Goal: Task Accomplishment & Management: Complete application form

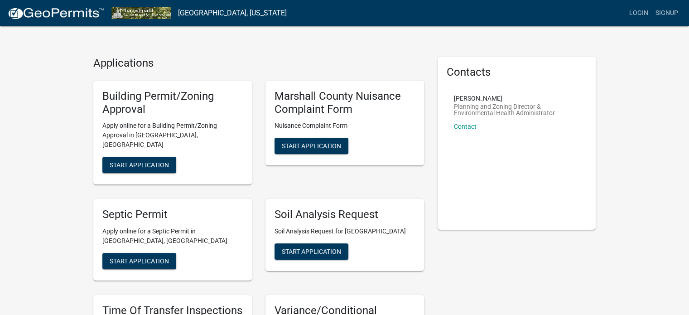
scroll to position [8, 0]
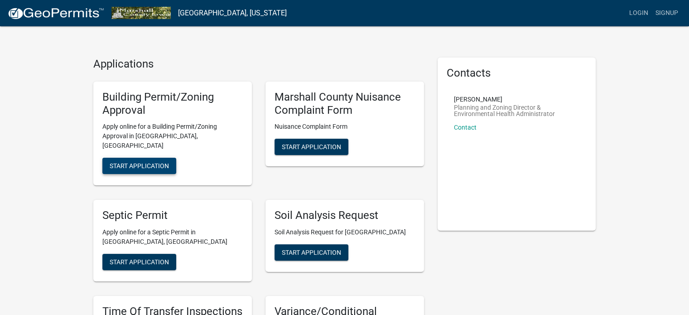
click at [139, 158] on button "Start Application" at bounding box center [139, 166] width 74 height 16
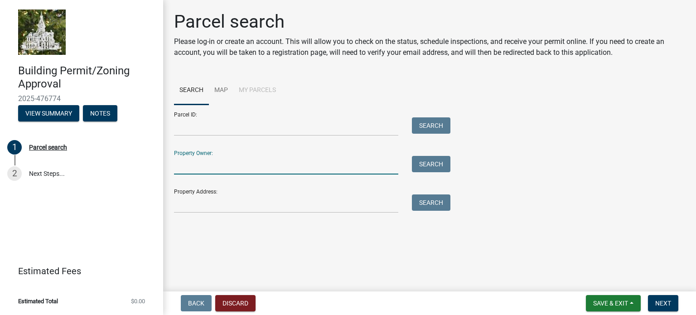
click at [192, 163] on input "Property Owner:" at bounding box center [286, 165] width 224 height 19
type input "jv of iowa llc"
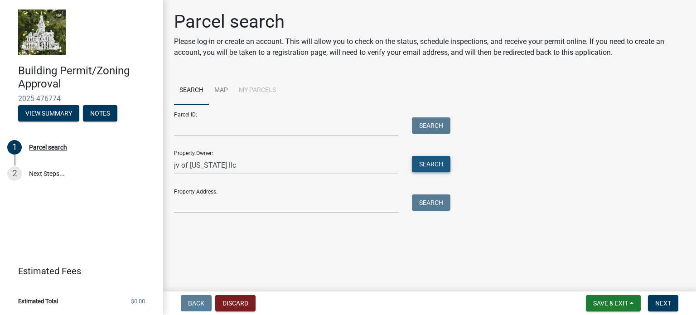
click at [423, 165] on button "Search" at bounding box center [431, 164] width 38 height 16
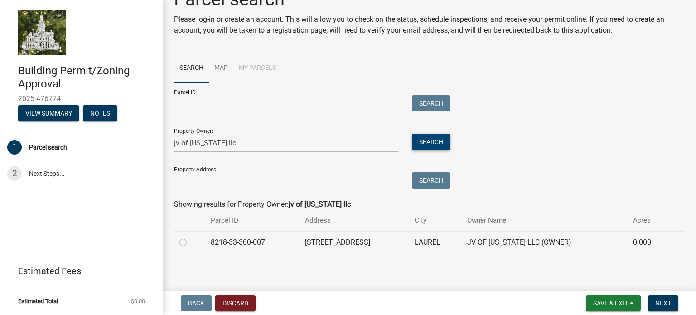
scroll to position [23, 0]
click at [190, 236] on label at bounding box center [190, 236] width 0 height 0
click at [190, 241] on input "radio" at bounding box center [193, 239] width 6 height 6
radio input "true"
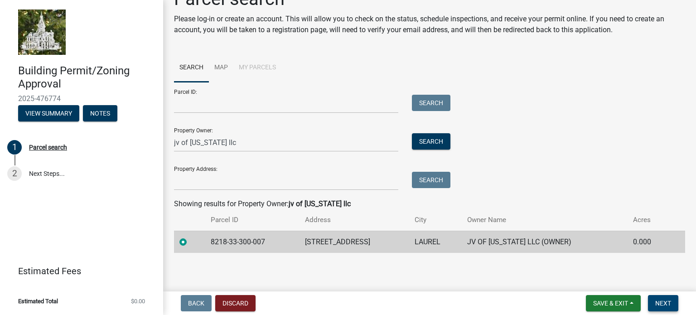
click at [663, 302] on span "Next" at bounding box center [663, 302] width 16 height 7
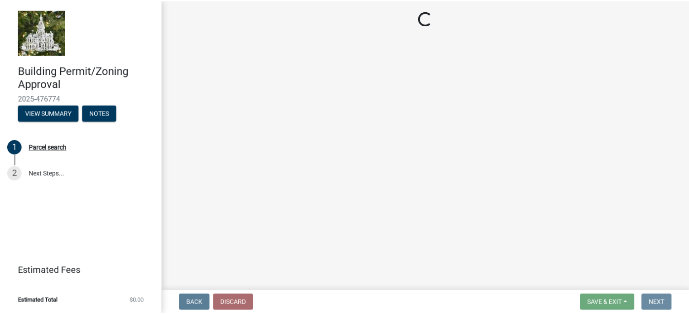
scroll to position [0, 0]
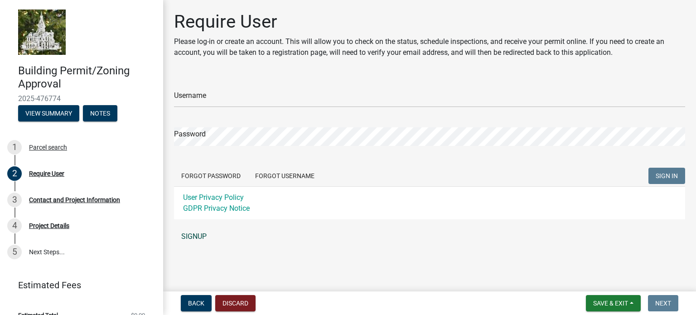
click at [195, 235] on link "SIGNUP" at bounding box center [429, 236] width 511 height 18
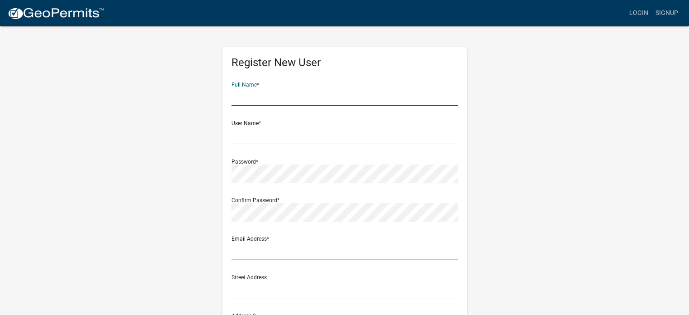
click at [249, 101] on input "text" at bounding box center [344, 96] width 226 height 19
click at [538, 88] on div "Register New User Full Name * User Name * Password * Confirm Password * Email A…" at bounding box center [344, 267] width 516 height 485
click at [240, 99] on input "text" at bounding box center [344, 96] width 226 height 19
type input "jv of iowa llc"
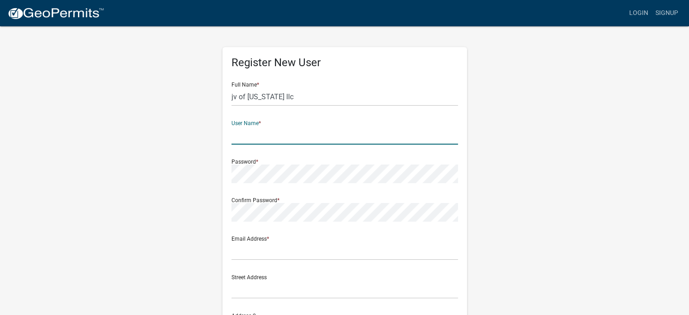
click at [241, 139] on input "text" at bounding box center [344, 135] width 226 height 19
type input "jv ov [US_STATE]"
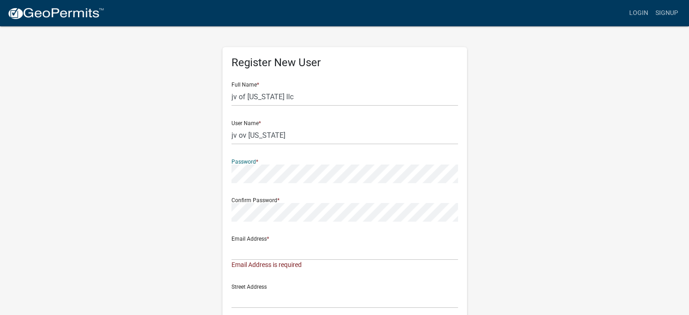
click at [552, 197] on div "Register New User Full Name * jv of iowa llc User Name * jv ov iowa Password * …" at bounding box center [344, 272] width 516 height 494
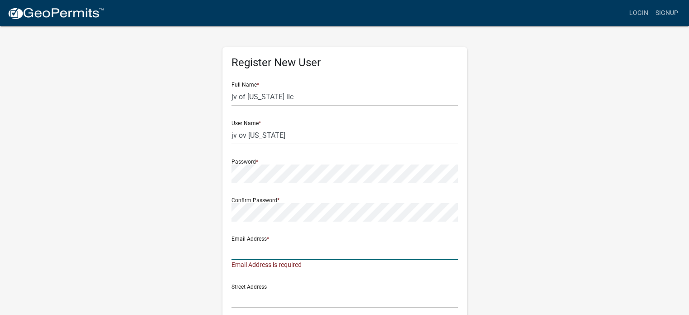
click at [243, 247] on input "text" at bounding box center [344, 250] width 226 height 19
type input "jsvotaw@gmail.com"
type input "17116 Seaford Wa"
type input "Bradenton"
type input "FL"
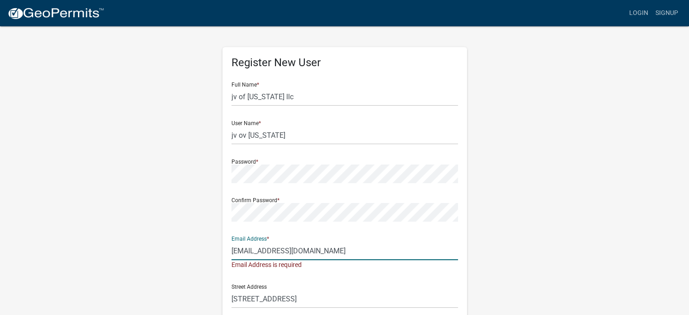
type input "34202"
type input "8643140668"
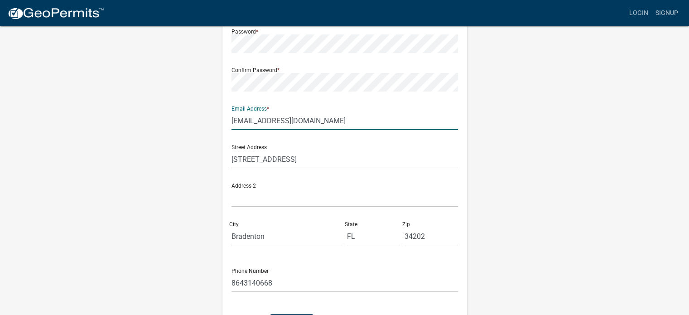
scroll to position [131, 0]
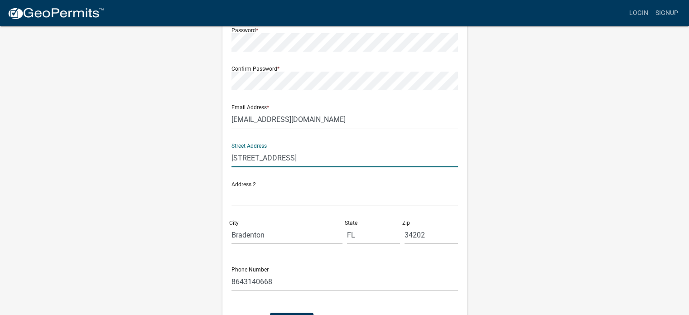
click at [233, 158] on input "17116 Seaford Wa" at bounding box center [344, 158] width 226 height 19
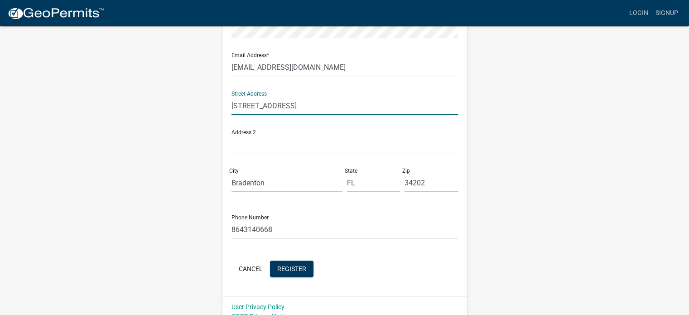
scroll to position [195, 0]
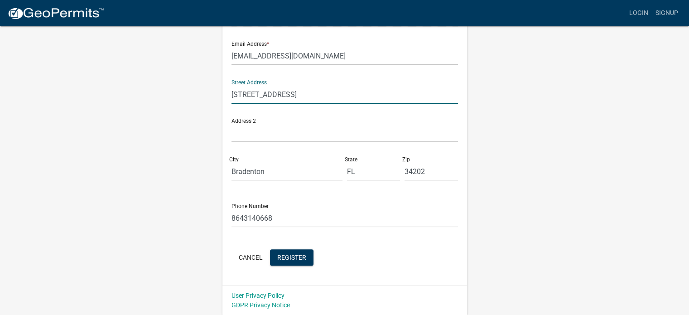
click at [293, 93] on input "17116 Seaford Wa" at bounding box center [344, 94] width 226 height 19
type input "1"
type input "3350 Oaks Ave"
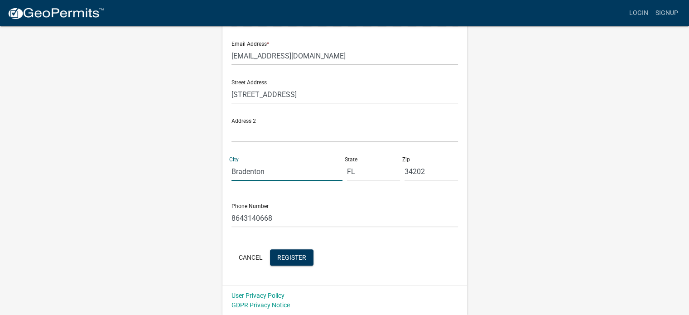
click at [265, 171] on input "Bradenton" at bounding box center [286, 171] width 111 height 19
type input "B"
type input "Laurel"
click at [361, 171] on input "FL" at bounding box center [373, 171] width 53 height 19
type input "IA"
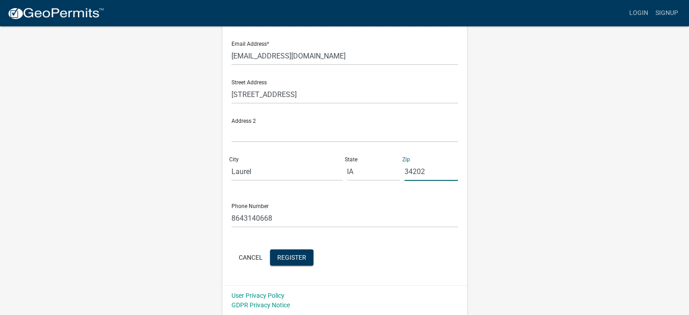
click at [427, 170] on input "34202" at bounding box center [430, 171] width 53 height 19
type input "3"
type input "50141"
click at [293, 254] on span "Register" at bounding box center [291, 256] width 29 height 7
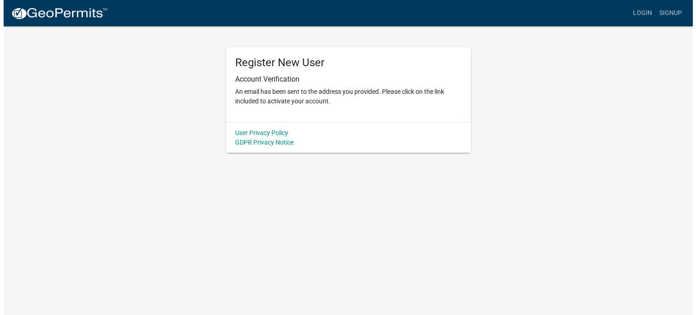
scroll to position [0, 0]
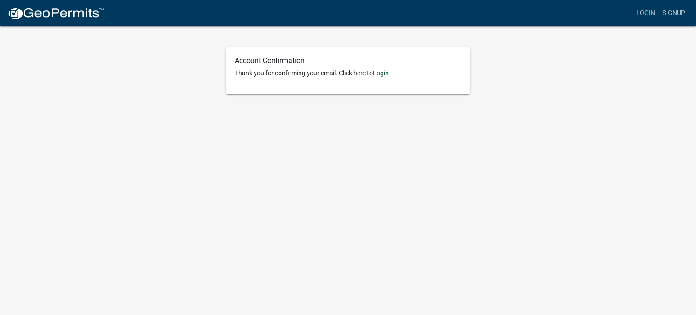
click at [385, 71] on link "Login" at bounding box center [381, 72] width 16 height 7
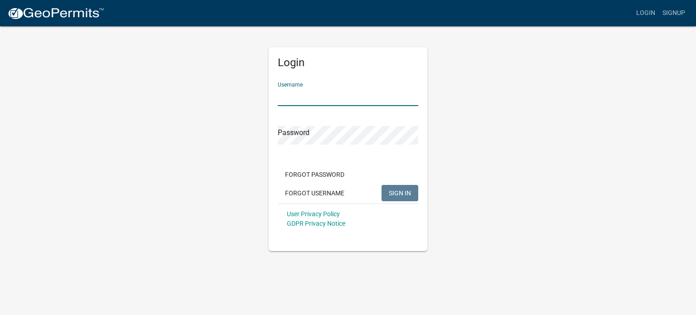
click at [306, 90] on input "Username" at bounding box center [348, 96] width 140 height 19
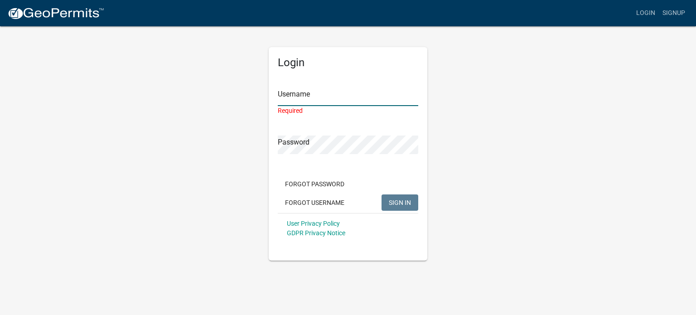
type input "jv ov [US_STATE]"
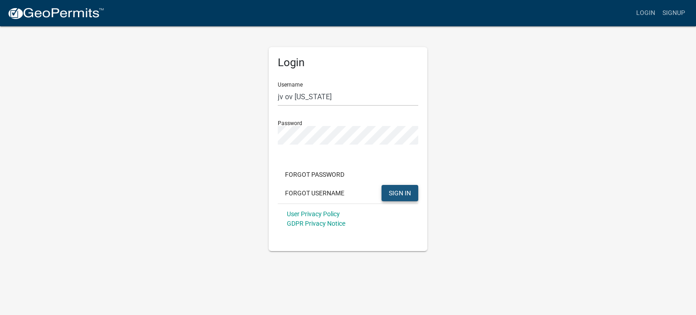
click at [393, 189] on span "SIGN IN" at bounding box center [400, 192] width 22 height 7
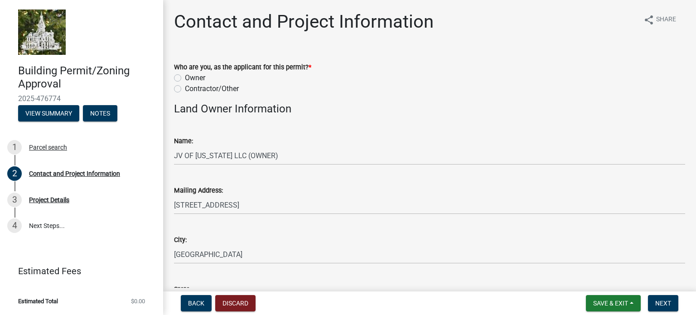
click at [185, 75] on label "Owner" at bounding box center [195, 77] width 20 height 11
click at [185, 75] on input "Owner" at bounding box center [188, 75] width 6 height 6
radio input "true"
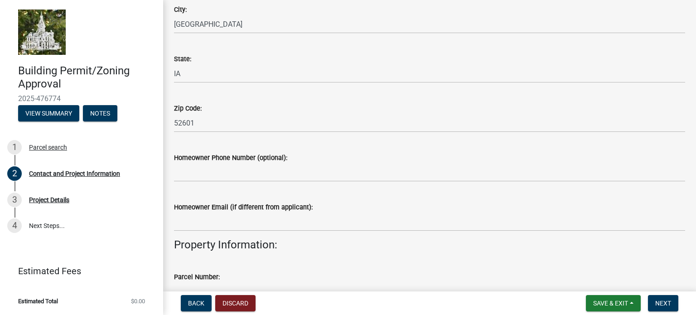
scroll to position [233, 0]
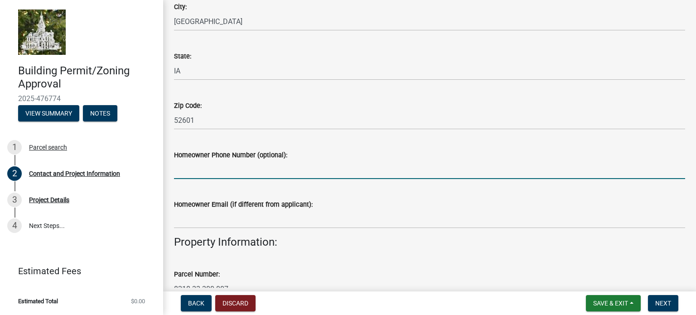
click at [186, 173] on input "Homeowner Phone Number (optional):" at bounding box center [429, 169] width 511 height 19
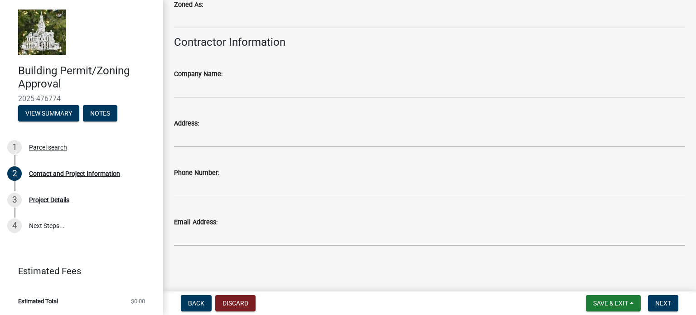
scroll to position [873, 0]
type input "[PHONE_NUMBER]"
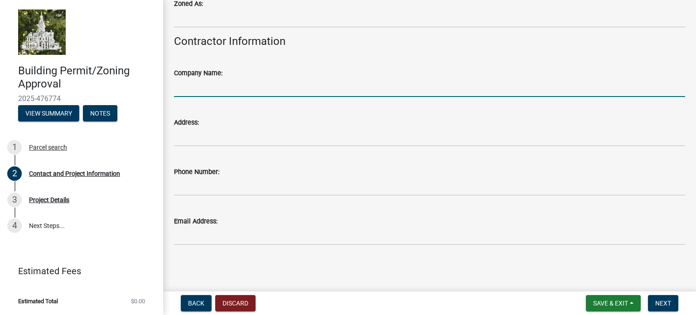
click at [192, 87] on input "Company Name:" at bounding box center [429, 87] width 511 height 19
click at [206, 90] on input "Self build" at bounding box center [429, 87] width 511 height 19
type input "S"
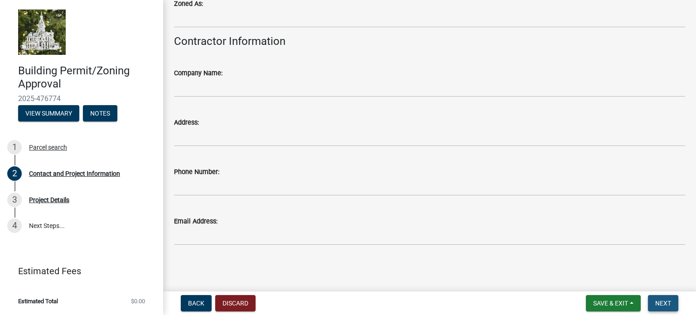
click at [663, 299] on span "Next" at bounding box center [663, 302] width 16 height 7
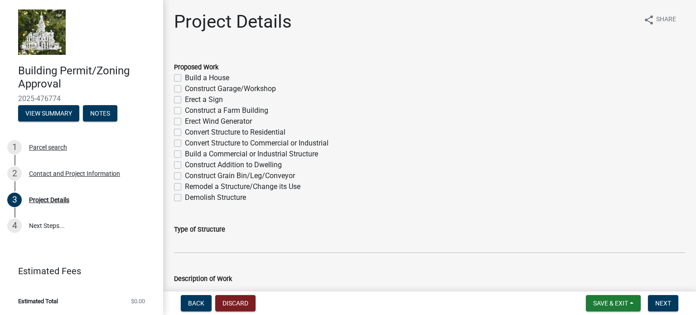
click at [185, 87] on label "Construct Garage/Workshop" at bounding box center [230, 88] width 91 height 11
click at [185, 87] on input "Construct Garage/Workshop" at bounding box center [188, 86] width 6 height 6
checkbox input "true"
checkbox input "false"
checkbox input "true"
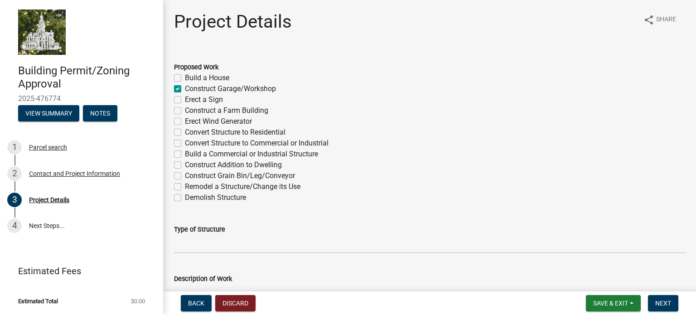
checkbox input "false"
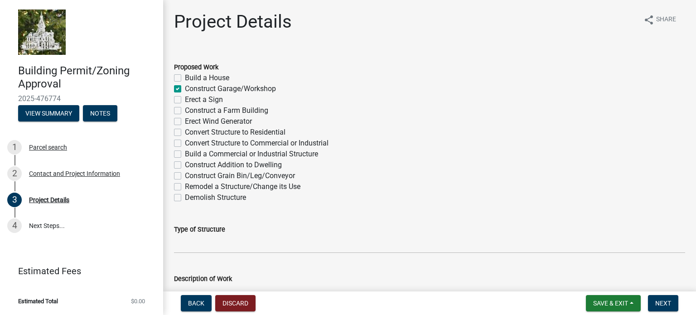
checkbox input "false"
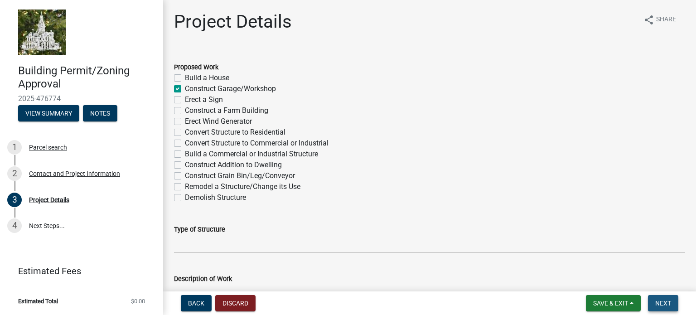
click at [661, 299] on span "Next" at bounding box center [663, 302] width 16 height 7
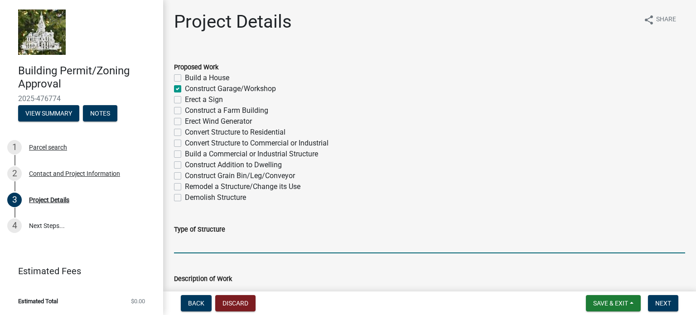
click at [194, 245] on input "Type of Structure" at bounding box center [429, 244] width 511 height 19
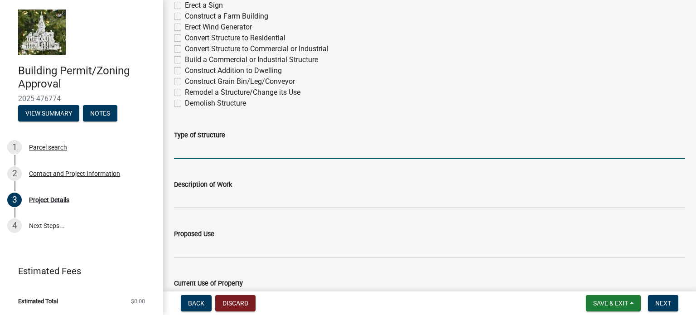
scroll to position [103, 0]
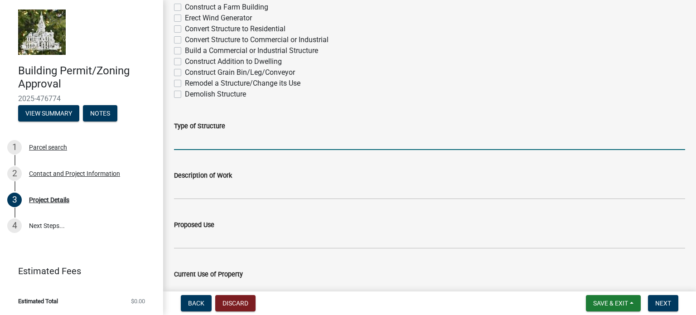
click at [179, 141] on input "Type of Structure" at bounding box center [429, 140] width 511 height 19
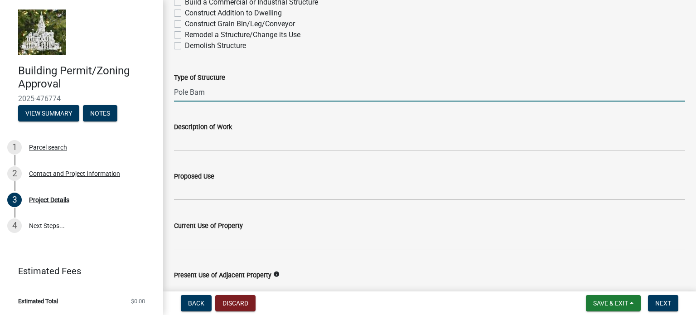
scroll to position [155, 0]
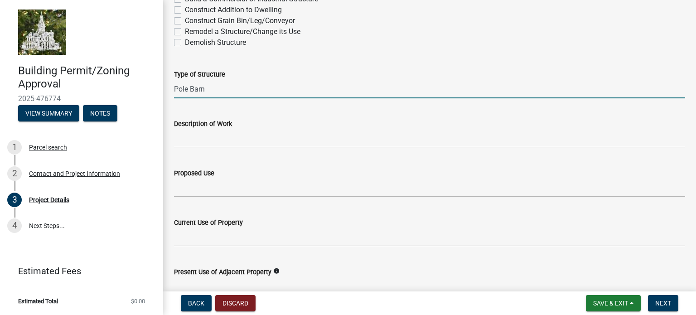
type input "Pole Barn"
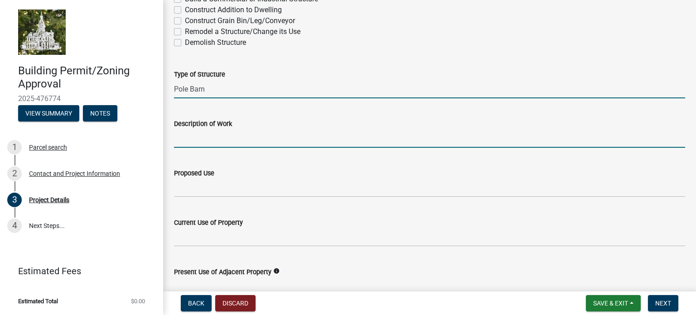
click at [187, 142] on input "Description of Work" at bounding box center [429, 138] width 511 height 19
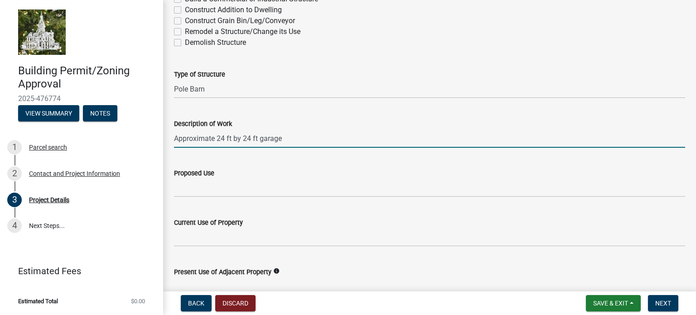
type input "Approximate 24 ft by 24 ft garage"
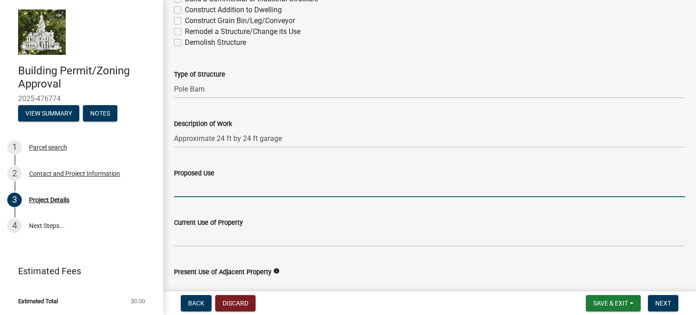
click at [181, 191] on input "Proposed Use" at bounding box center [429, 187] width 511 height 19
type input "Parking cars and storage"
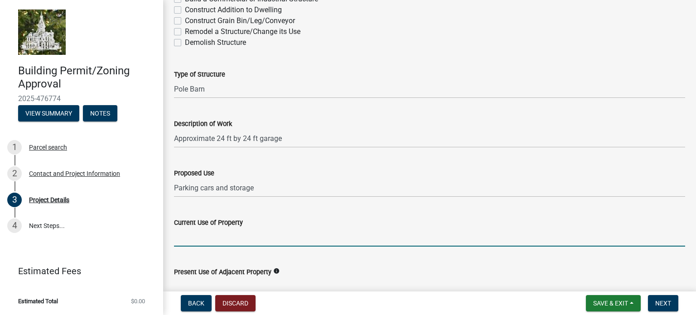
click at [192, 241] on input "Current Use of Property" at bounding box center [429, 237] width 511 height 19
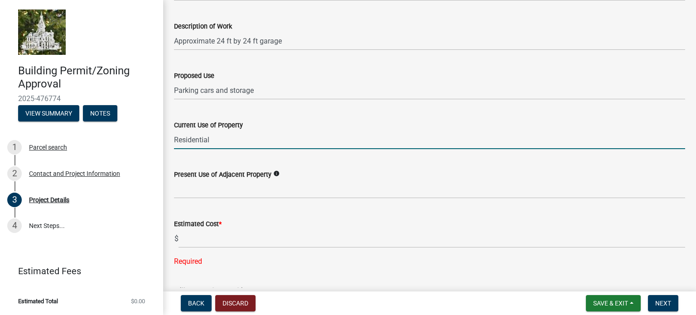
scroll to position [261, 0]
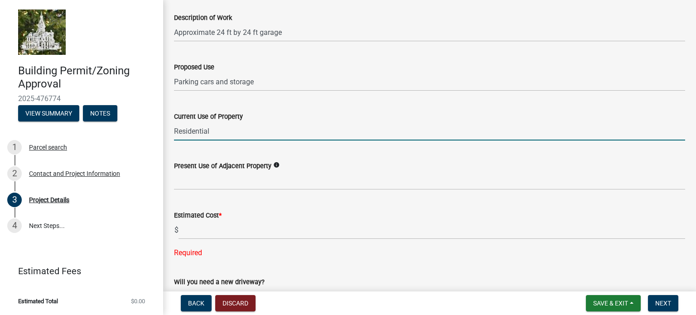
type input "Residential"
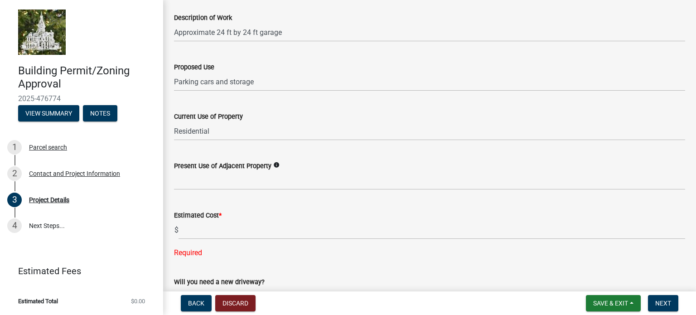
click at [274, 164] on icon "info" at bounding box center [276, 165] width 6 height 6
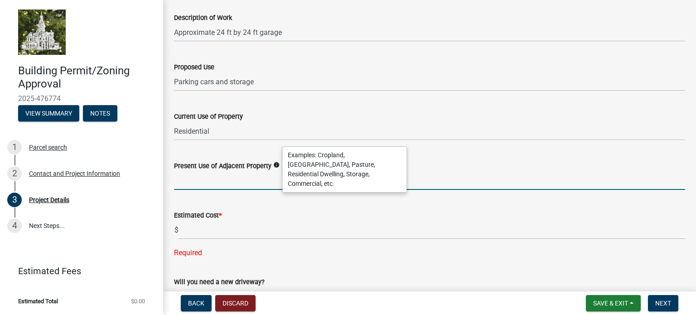
click at [190, 184] on input "Present Use of Adjacent Property" at bounding box center [429, 180] width 511 height 19
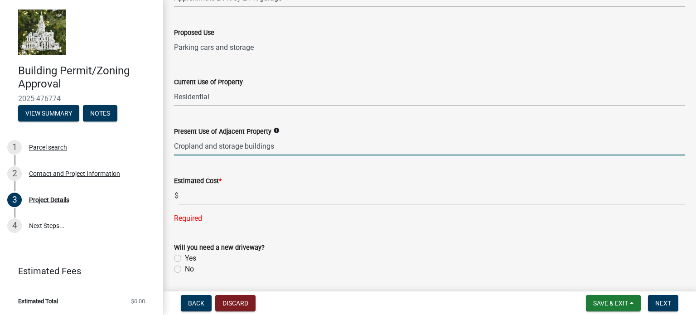
scroll to position [311, 0]
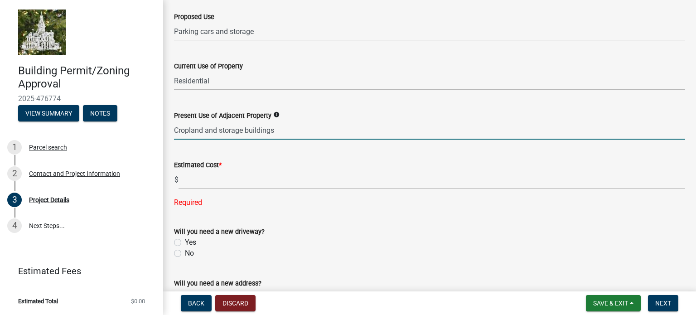
type input "Cropland and storage buildings"
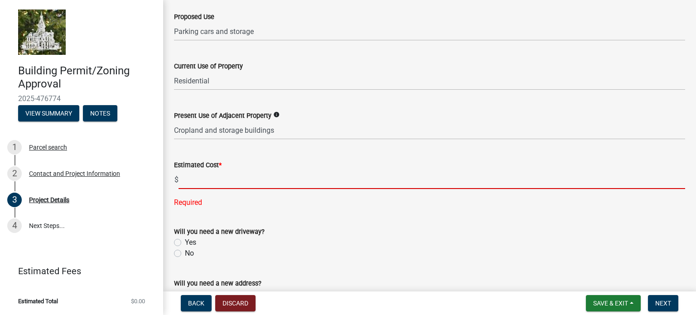
click at [188, 179] on input "text" at bounding box center [431, 179] width 506 height 19
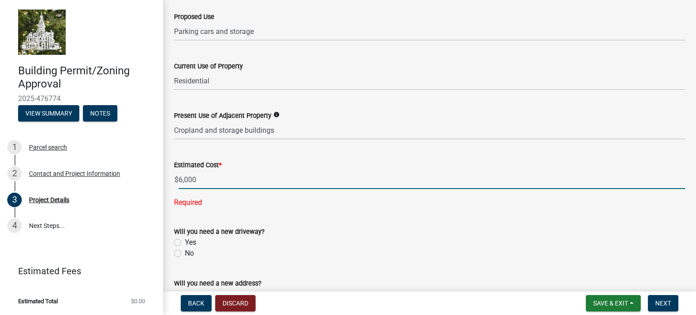
type input "6000"
click at [177, 252] on wm-data-entity-input-list "Proposed Work Build a House Construct Garage/Workshop Erect a Sign Construct a …" at bounding box center [429, 29] width 511 height 579
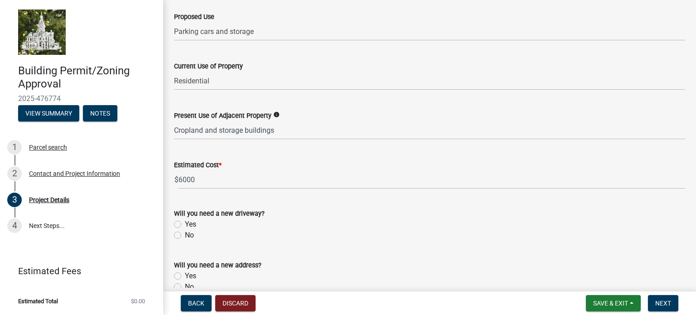
click at [185, 286] on label "No" at bounding box center [189, 286] width 9 height 11
click at [185, 286] on input "No" at bounding box center [188, 284] width 6 height 6
radio input "true"
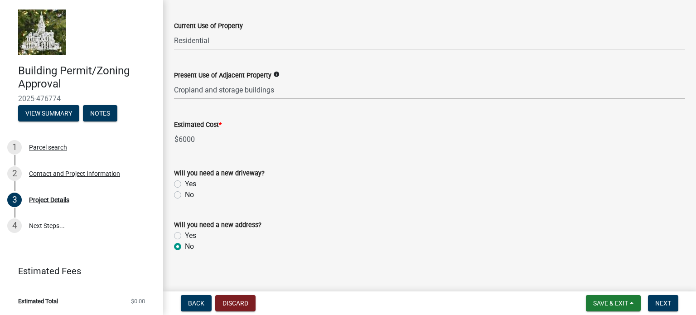
scroll to position [359, 0]
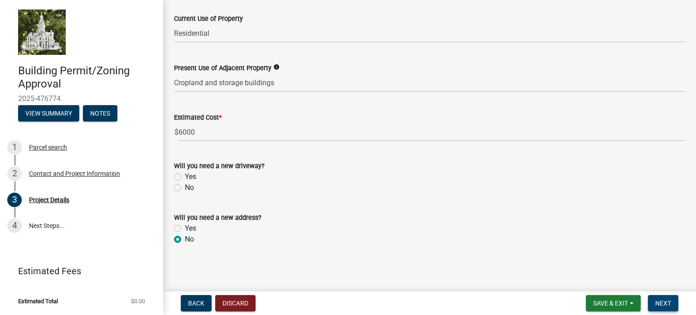
click at [663, 299] on span "Next" at bounding box center [663, 302] width 16 height 7
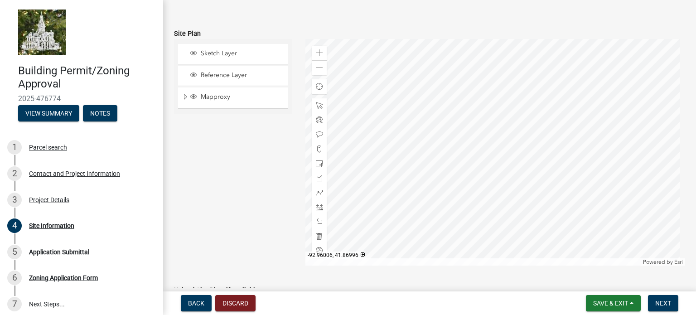
scroll to position [95, 0]
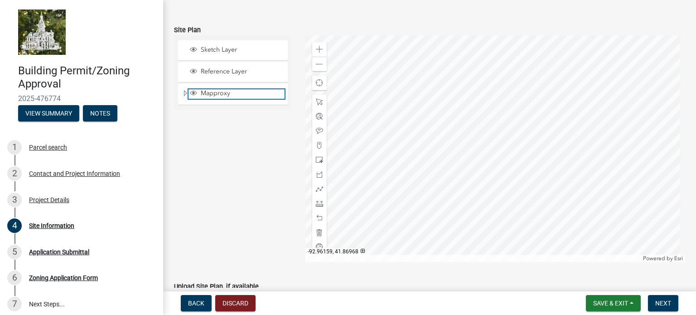
click at [191, 92] on span "Layer List" at bounding box center [193, 92] width 7 height 7
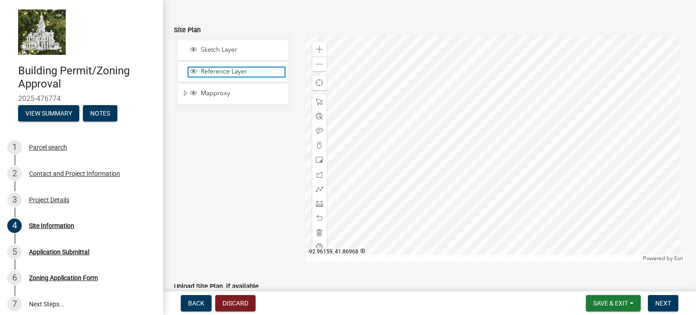
click at [192, 70] on span "Layer List" at bounding box center [193, 70] width 7 height 7
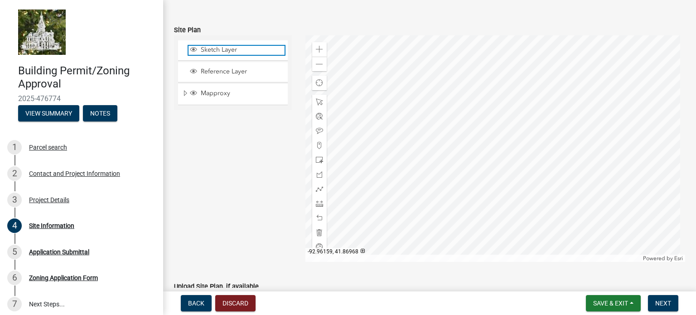
click at [192, 49] on span "Layer List" at bounding box center [193, 49] width 7 height 7
click at [529, 109] on div at bounding box center [495, 148] width 380 height 226
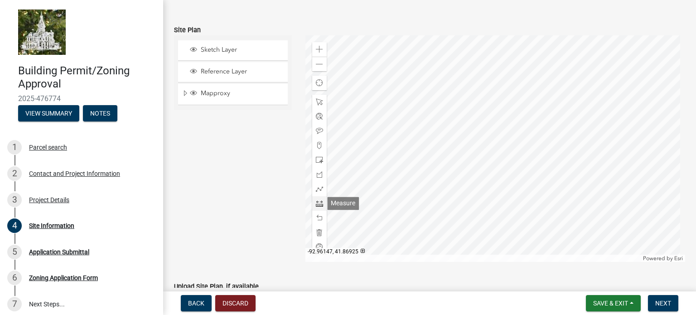
click at [317, 202] on span at bounding box center [319, 203] width 7 height 7
click at [542, 106] on div at bounding box center [495, 148] width 380 height 226
click at [539, 108] on div at bounding box center [495, 148] width 380 height 226
click at [538, 120] on div at bounding box center [495, 148] width 380 height 226
click at [536, 96] on div at bounding box center [495, 148] width 380 height 226
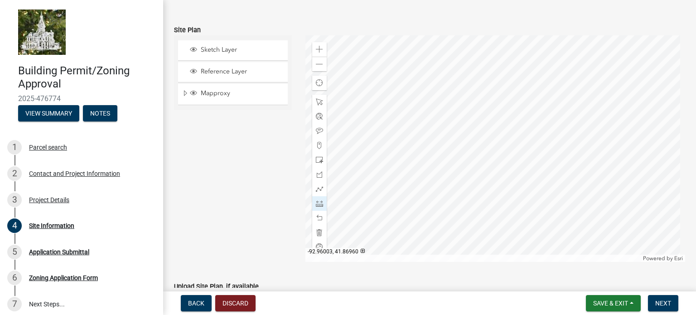
click at [536, 108] on div at bounding box center [495, 148] width 380 height 226
click at [537, 95] on div at bounding box center [495, 148] width 380 height 226
click at [537, 110] on div at bounding box center [495, 148] width 380 height 226
click at [536, 108] on div at bounding box center [495, 148] width 380 height 226
click at [536, 119] on div at bounding box center [495, 148] width 380 height 226
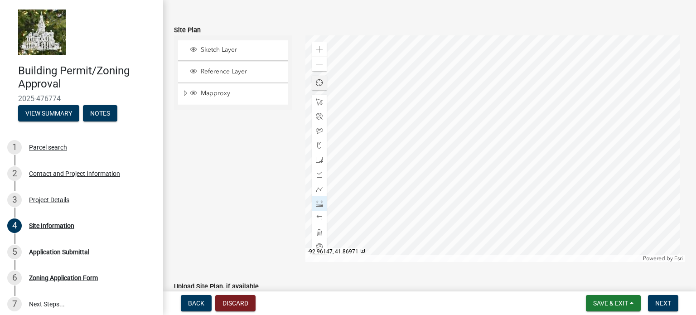
click at [318, 81] on span "Find my location" at bounding box center [319, 82] width 7 height 7
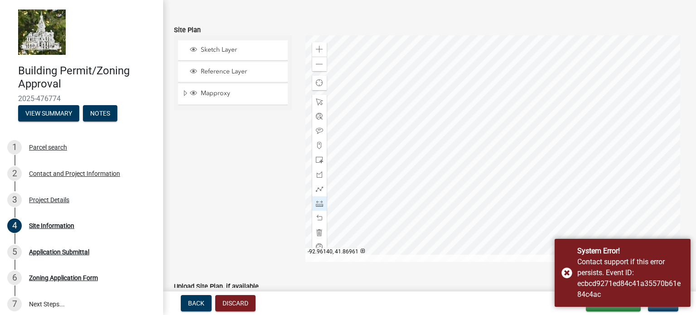
click at [335, 108] on div at bounding box center [495, 148] width 380 height 226
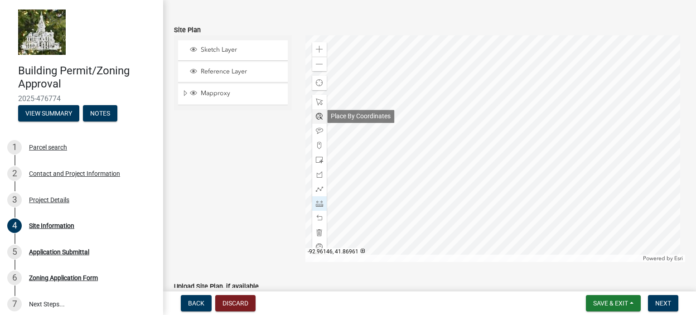
click at [318, 114] on span at bounding box center [319, 116] width 7 height 7
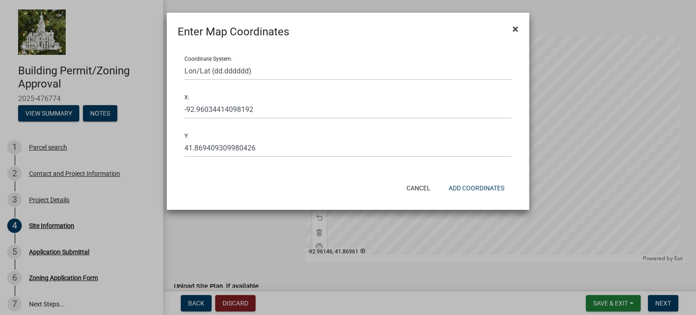
click at [511, 27] on button "×" at bounding box center [515, 28] width 20 height 25
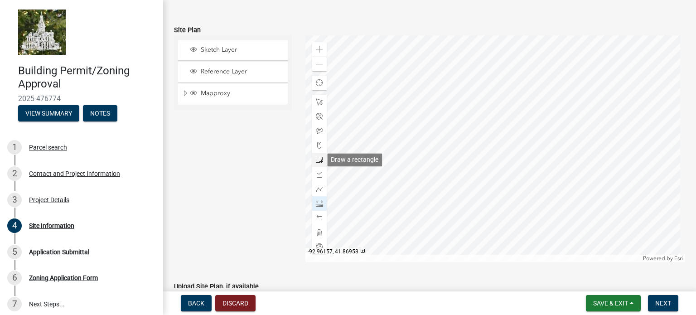
click at [317, 155] on div at bounding box center [319, 160] width 14 height 14
click at [520, 133] on div at bounding box center [495, 148] width 380 height 226
click at [353, 138] on div at bounding box center [495, 148] width 380 height 226
click at [365, 191] on div at bounding box center [495, 148] width 380 height 226
click at [374, 197] on div at bounding box center [495, 148] width 380 height 226
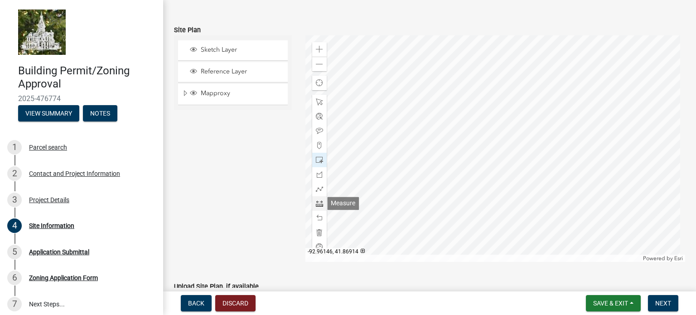
click at [317, 202] on span at bounding box center [319, 203] width 7 height 7
click at [519, 112] on div at bounding box center [495, 148] width 380 height 226
click at [317, 159] on span at bounding box center [319, 159] width 7 height 7
click at [523, 116] on div at bounding box center [495, 148] width 380 height 226
click at [532, 126] on div at bounding box center [495, 148] width 380 height 226
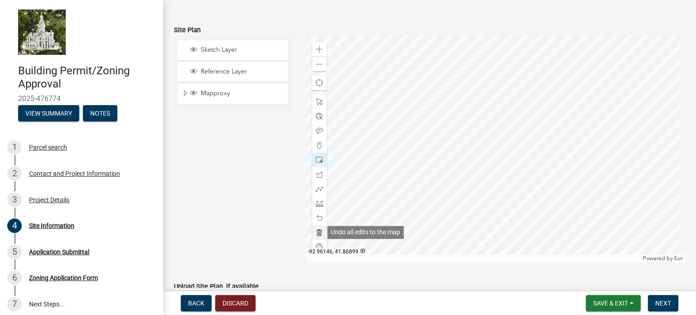
click at [317, 232] on span at bounding box center [319, 232] width 7 height 7
click at [317, 199] on div at bounding box center [319, 203] width 14 height 14
click at [548, 108] on div at bounding box center [495, 148] width 380 height 226
click at [540, 108] on div at bounding box center [495, 148] width 380 height 226
click at [549, 115] on div at bounding box center [495, 148] width 380 height 226
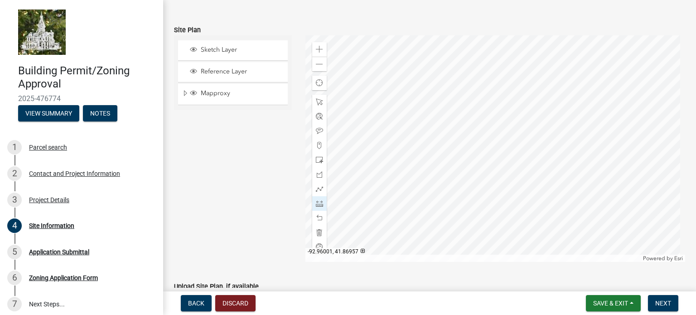
click at [540, 116] on div at bounding box center [495, 148] width 380 height 226
click at [540, 130] on div at bounding box center [495, 148] width 380 height 226
click at [527, 129] on div at bounding box center [495, 148] width 380 height 226
click at [526, 115] on div at bounding box center [495, 148] width 380 height 226
click at [197, 174] on div "Sketch Layer Reference Layer Mapproxy Cadastral Anno Condo Name 100 Corp Name 1…" at bounding box center [232, 148] width 131 height 226
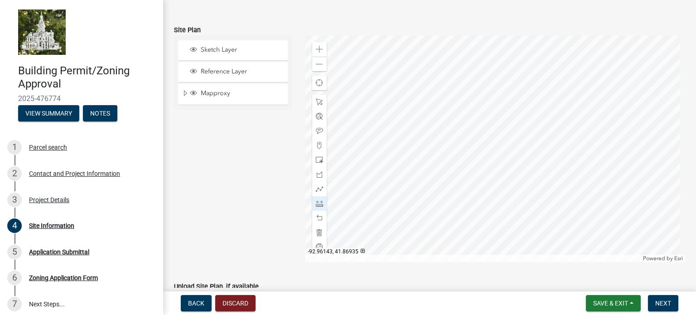
click at [330, 159] on div at bounding box center [495, 148] width 380 height 226
click at [317, 158] on span at bounding box center [319, 159] width 7 height 7
click at [317, 48] on span at bounding box center [319, 49] width 7 height 7
click at [319, 202] on span at bounding box center [319, 203] width 7 height 7
click at [607, 82] on div at bounding box center [495, 148] width 380 height 226
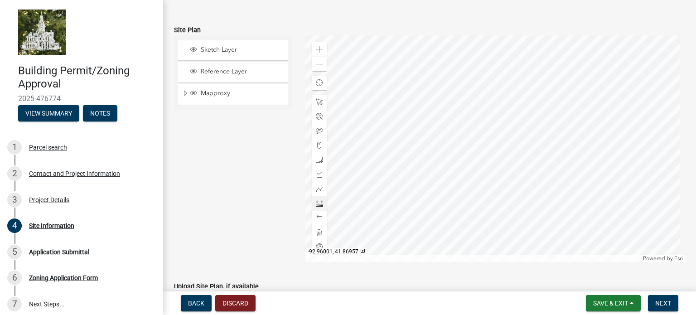
click at [590, 83] on div at bounding box center [495, 148] width 380 height 226
click at [606, 89] on div at bounding box center [495, 148] width 380 height 226
click at [607, 96] on div at bounding box center [495, 148] width 380 height 226
click at [580, 96] on div at bounding box center [495, 148] width 380 height 226
click at [607, 95] on div at bounding box center [495, 148] width 380 height 226
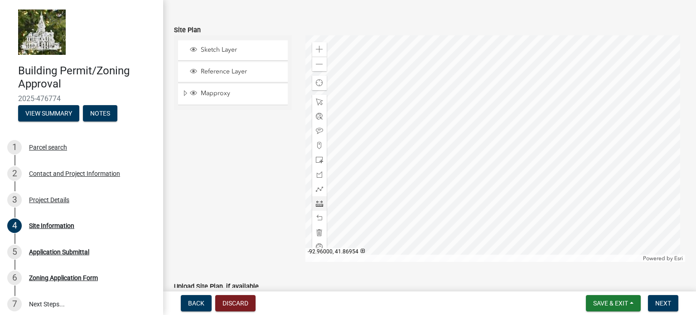
click at [591, 96] on div at bounding box center [495, 148] width 380 height 226
click at [565, 96] on div at bounding box center [495, 148] width 380 height 226
click at [317, 158] on span at bounding box center [319, 159] width 7 height 7
click at [565, 122] on div at bounding box center [495, 148] width 380 height 226
click at [565, 102] on div at bounding box center [495, 148] width 380 height 226
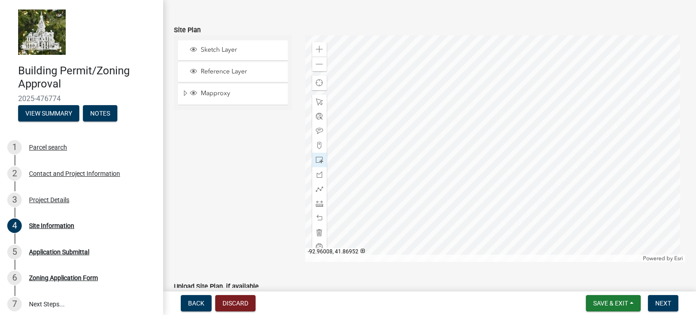
click at [570, 106] on div at bounding box center [495, 148] width 380 height 226
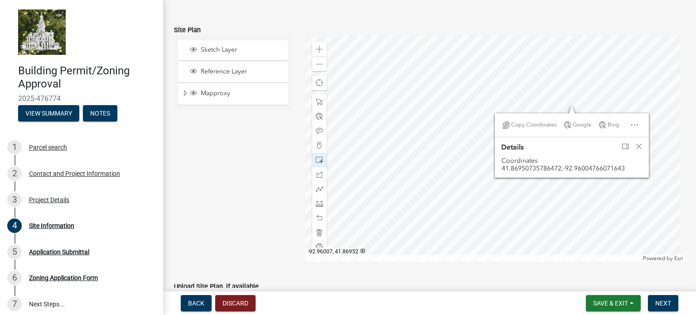
click at [571, 106] on div at bounding box center [495, 148] width 380 height 226
click at [635, 145] on span "Close" at bounding box center [638, 146] width 7 height 7
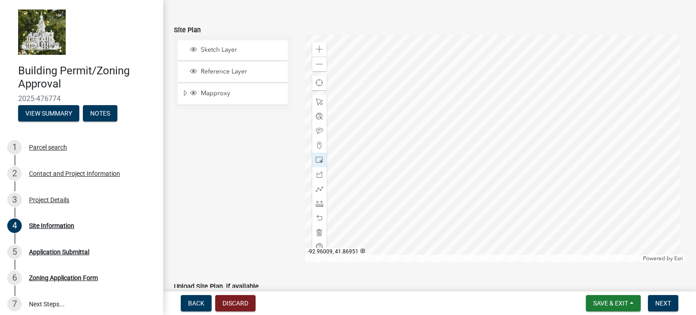
click at [567, 109] on div at bounding box center [495, 148] width 380 height 226
click at [533, 76] on div at bounding box center [495, 148] width 380 height 226
click at [319, 130] on span at bounding box center [319, 130] width 7 height 7
click at [572, 107] on div at bounding box center [495, 148] width 380 height 226
click at [569, 110] on div at bounding box center [495, 148] width 380 height 226
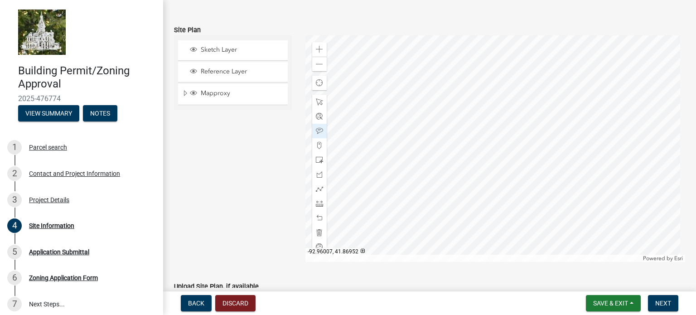
click at [571, 105] on div at bounding box center [495, 148] width 380 height 226
click at [572, 102] on div at bounding box center [495, 148] width 380 height 226
click at [556, 106] on div at bounding box center [495, 148] width 380 height 226
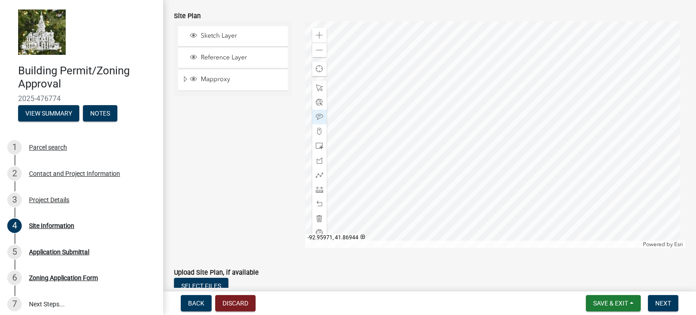
scroll to position [112, 0]
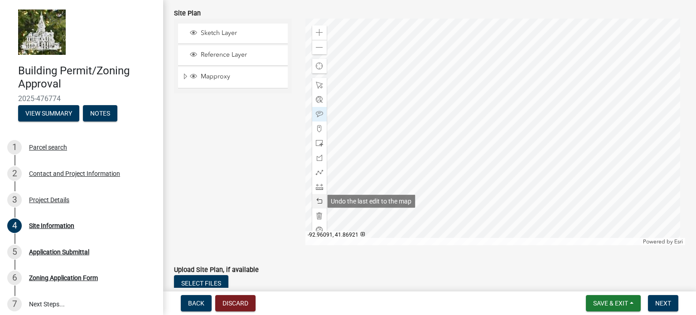
click at [318, 200] on span at bounding box center [319, 200] width 7 height 7
click at [317, 200] on span at bounding box center [319, 200] width 7 height 7
click at [317, 112] on span at bounding box center [319, 113] width 7 height 7
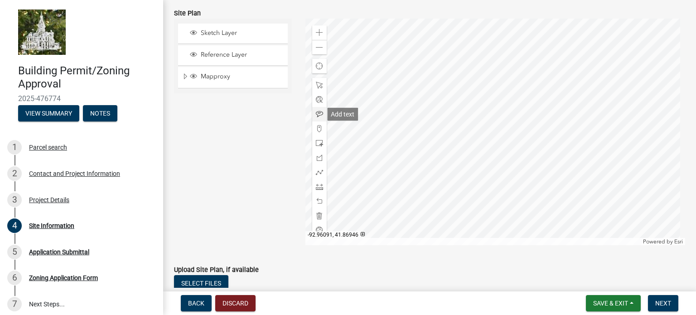
click at [317, 111] on span at bounding box center [319, 113] width 7 height 7
click at [333, 113] on div at bounding box center [495, 132] width 380 height 226
click at [341, 108] on div at bounding box center [495, 132] width 380 height 226
click at [329, 126] on div at bounding box center [495, 132] width 380 height 226
click at [318, 200] on span at bounding box center [319, 200] width 7 height 7
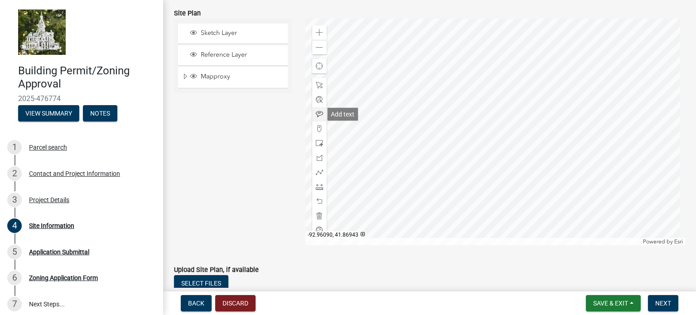
click at [318, 112] on span at bounding box center [319, 113] width 7 height 7
click at [567, 104] on div at bounding box center [495, 132] width 380 height 226
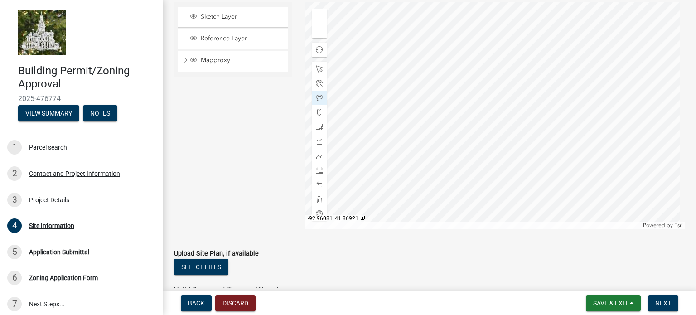
scroll to position [130, 0]
click at [317, 168] on span at bounding box center [319, 168] width 7 height 7
click at [557, 29] on div at bounding box center [495, 114] width 380 height 226
click at [495, 77] on div at bounding box center [495, 114] width 380 height 226
click at [496, 75] on div at bounding box center [495, 114] width 380 height 226
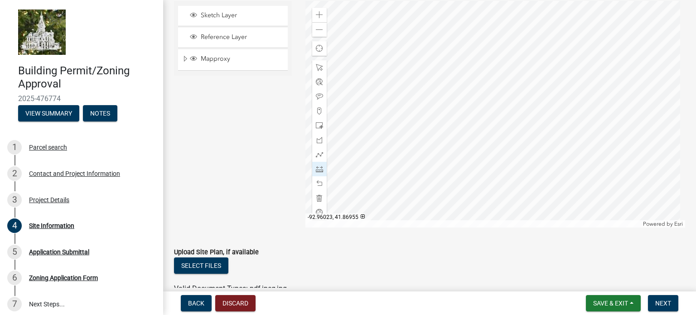
click at [524, 74] on div at bounding box center [495, 114] width 380 height 226
click at [525, 158] on div at bounding box center [495, 114] width 380 height 226
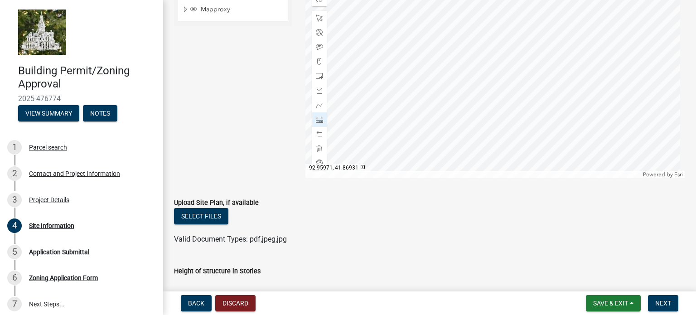
scroll to position [178, 0]
click at [499, 112] on div at bounding box center [495, 65] width 380 height 226
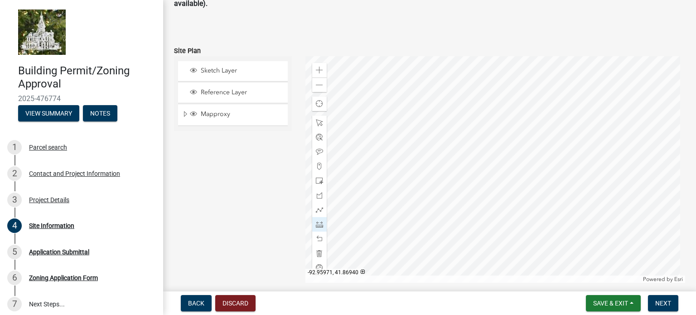
scroll to position [61, 0]
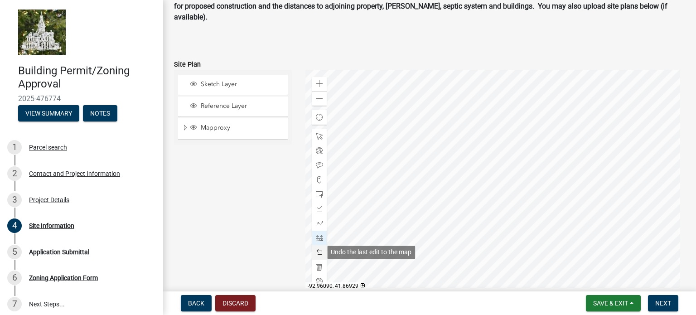
click at [319, 251] on span at bounding box center [319, 252] width 7 height 7
click at [318, 251] on span at bounding box center [319, 252] width 7 height 7
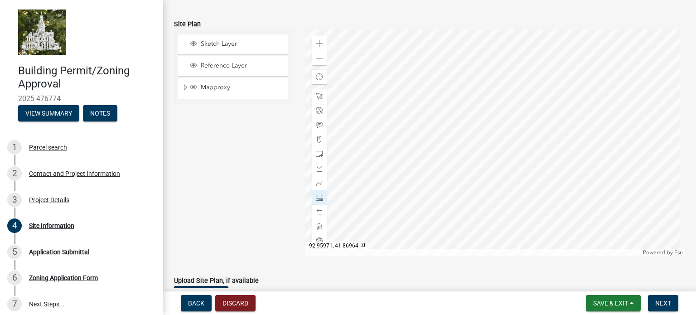
scroll to position [102, 0]
click at [317, 197] on span at bounding box center [319, 195] width 7 height 7
click at [494, 144] on div at bounding box center [495, 141] width 380 height 226
